Goal: Navigation & Orientation: Find specific page/section

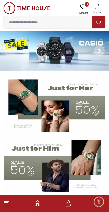
click at [8, 203] on icon at bounding box center [6, 203] width 7 height 7
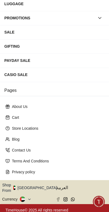
scroll to position [94, 0]
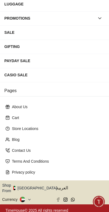
click at [29, 197] on icon at bounding box center [29, 199] width 4 height 4
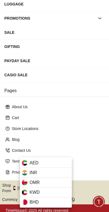
click at [95, 110] on div at bounding box center [54, 106] width 109 height 212
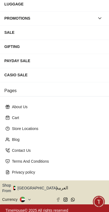
click at [62, 187] on span "العربية" at bounding box center [81, 187] width 51 height 7
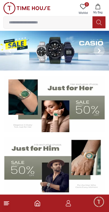
click at [12, 201] on footer at bounding box center [54, 202] width 109 height 17
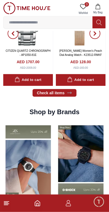
click at [8, 206] on icon at bounding box center [6, 203] width 7 height 7
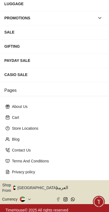
scroll to position [94, 0]
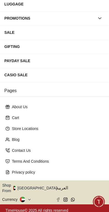
click at [29, 197] on icon at bounding box center [29, 199] width 4 height 4
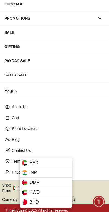
click at [36, 170] on span "INR" at bounding box center [34, 172] width 8 height 7
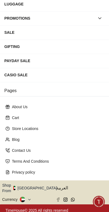
click at [29, 198] on icon at bounding box center [29, 198] width 2 height 1
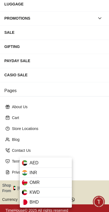
click at [34, 161] on span "AED" at bounding box center [34, 162] width 9 height 7
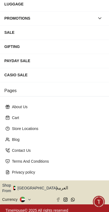
click at [30, 197] on icon at bounding box center [29, 199] width 4 height 4
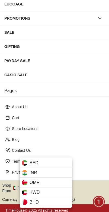
click at [9, 209] on div at bounding box center [54, 106] width 109 height 212
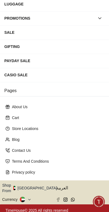
click at [98, 201] on span "Minimize live chat window" at bounding box center [99, 201] width 16 height 16
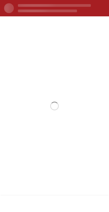
scroll to position [0, 0]
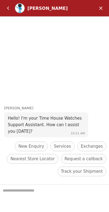
click at [99, 10] on em "Minimize" at bounding box center [101, 8] width 11 height 11
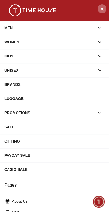
click at [102, 7] on icon "Close Menu" at bounding box center [102, 8] width 4 height 7
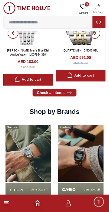
click at [101, 6] on icon "button" at bounding box center [97, 6] width 5 height 5
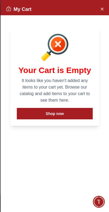
click at [104, 3] on div "My Cart" at bounding box center [55, 7] width 109 height 15
click at [100, 10] on icon "Close Account" at bounding box center [102, 8] width 4 height 7
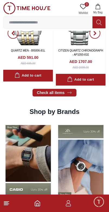
click at [88, 5] on span "0" at bounding box center [87, 4] width 4 height 4
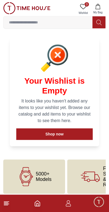
scroll to position [8, 0]
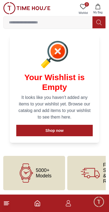
click at [10, 200] on footer at bounding box center [54, 202] width 109 height 17
click at [8, 203] on line at bounding box center [6, 203] width 5 height 0
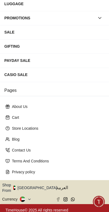
scroll to position [94, 0]
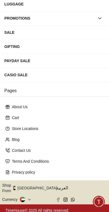
click at [30, 197] on icon at bounding box center [29, 199] width 4 height 4
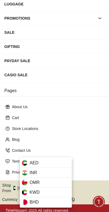
click at [38, 172] on div "INR" at bounding box center [46, 172] width 52 height 10
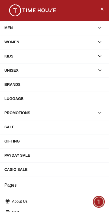
scroll to position [0, 0]
click at [104, 8] on icon "Close Menu" at bounding box center [102, 8] width 4 height 7
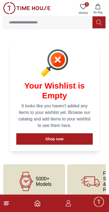
click at [58, 21] on input at bounding box center [48, 22] width 89 height 11
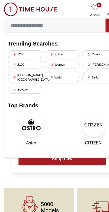
click at [55, 48] on div "Police" at bounding box center [54, 47] width 30 height 7
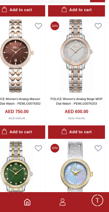
scroll to position [120, 0]
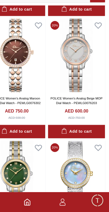
click at [37, 203] on polyline "Home" at bounding box center [38, 204] width 2 height 3
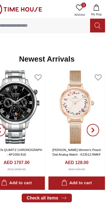
scroll to position [342, 0]
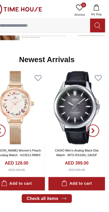
click at [95, 4] on icon "button" at bounding box center [97, 6] width 5 height 5
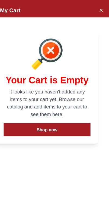
click at [100, 10] on icon "Close Account" at bounding box center [102, 8] width 4 height 7
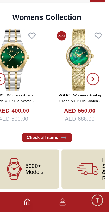
scroll to position [1276, 0]
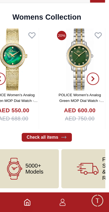
click at [35, 200] on icon "Home" at bounding box center [37, 202] width 5 height 5
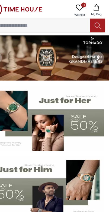
click at [26, 180] on img at bounding box center [54, 164] width 101 height 56
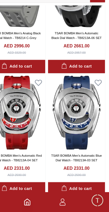
scroll to position [172, 0]
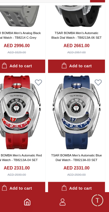
click at [65, 200] on icon "button" at bounding box center [68, 203] width 7 height 7
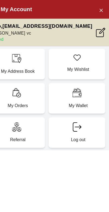
scroll to position [156, 0]
click at [98, 31] on icon at bounding box center [102, 28] width 8 height 8
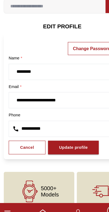
scroll to position [14, 0]
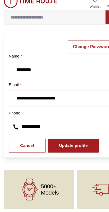
click at [69, 131] on div "Update profile" at bounding box center [64, 134] width 25 height 6
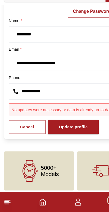
scroll to position [26, 0]
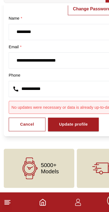
click at [67, 200] on icon "button" at bounding box center [68, 203] width 7 height 7
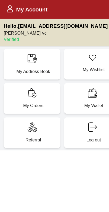
scroll to position [0, 0]
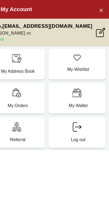
click at [100, 8] on icon "Close Account" at bounding box center [102, 8] width 4 height 7
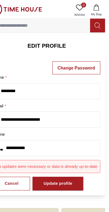
click at [96, 9] on icon "button" at bounding box center [98, 6] width 5 height 5
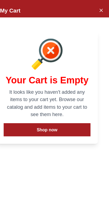
click at [52, 115] on button "Shop now" at bounding box center [55, 113] width 76 height 11
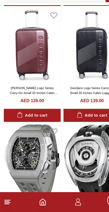
scroll to position [835, 0]
click at [3, 200] on icon at bounding box center [6, 203] width 7 height 7
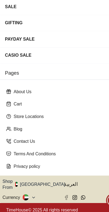
scroll to position [94, 0]
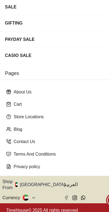
click at [29, 197] on icon at bounding box center [29, 199] width 4 height 4
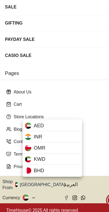
scroll to position [800, 0]
click at [43, 78] on div at bounding box center [54, 106] width 109 height 212
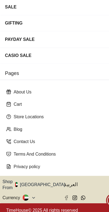
click at [25, 126] on p "Store Locations" at bounding box center [57, 128] width 90 height 5
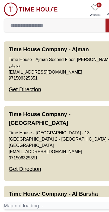
click at [9, 4] on img at bounding box center [26, 8] width 47 height 12
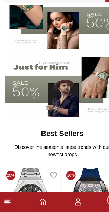
click at [9, 203] on line at bounding box center [6, 203] width 5 height 0
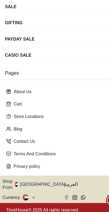
scroll to position [94, 0]
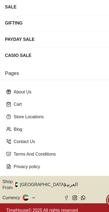
click at [31, 197] on icon at bounding box center [29, 199] width 4 height 4
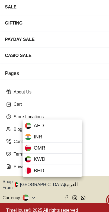
click at [58, 141] on div "INR" at bounding box center [46, 146] width 52 height 10
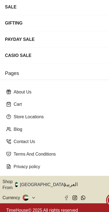
click at [28, 197] on icon at bounding box center [29, 199] width 4 height 4
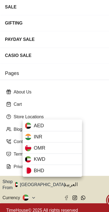
click at [85, 92] on div at bounding box center [54, 106] width 109 height 212
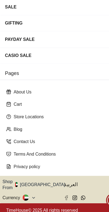
click at [59, 186] on icon "button" at bounding box center [60, 188] width 2 height 4
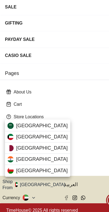
click at [40, 131] on div "[GEOGRAPHIC_DATA]" at bounding box center [32, 136] width 57 height 10
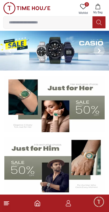
click at [5, 205] on icon at bounding box center [6, 203] width 7 height 7
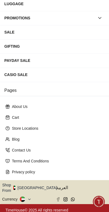
scroll to position [94, 0]
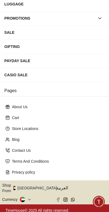
click at [60, 187] on icon "button" at bounding box center [60, 187] width 1 height 1
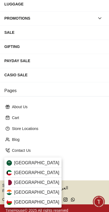
click at [49, 160] on div "[GEOGRAPHIC_DATA]" at bounding box center [32, 163] width 57 height 10
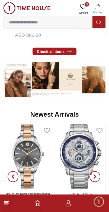
scroll to position [281, 0]
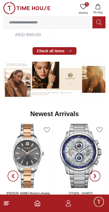
click at [10, 205] on icon at bounding box center [6, 203] width 7 height 7
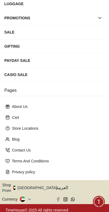
scroll to position [94, 0]
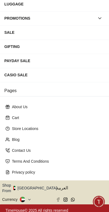
click at [59, 186] on icon "button" at bounding box center [60, 188] width 2 height 4
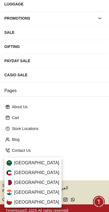
click at [47, 161] on div "[GEOGRAPHIC_DATA]" at bounding box center [32, 163] width 57 height 10
